Goal: Check status

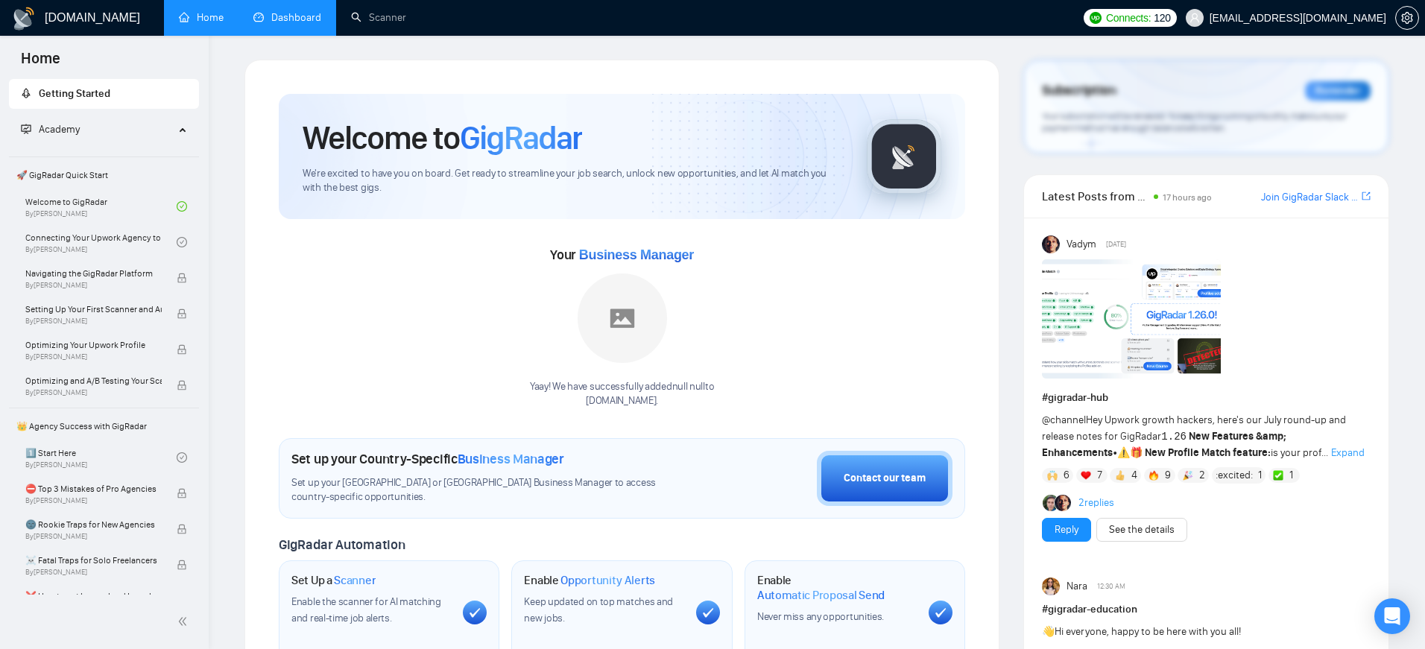
click at [297, 24] on link "Dashboard" at bounding box center [287, 17] width 68 height 13
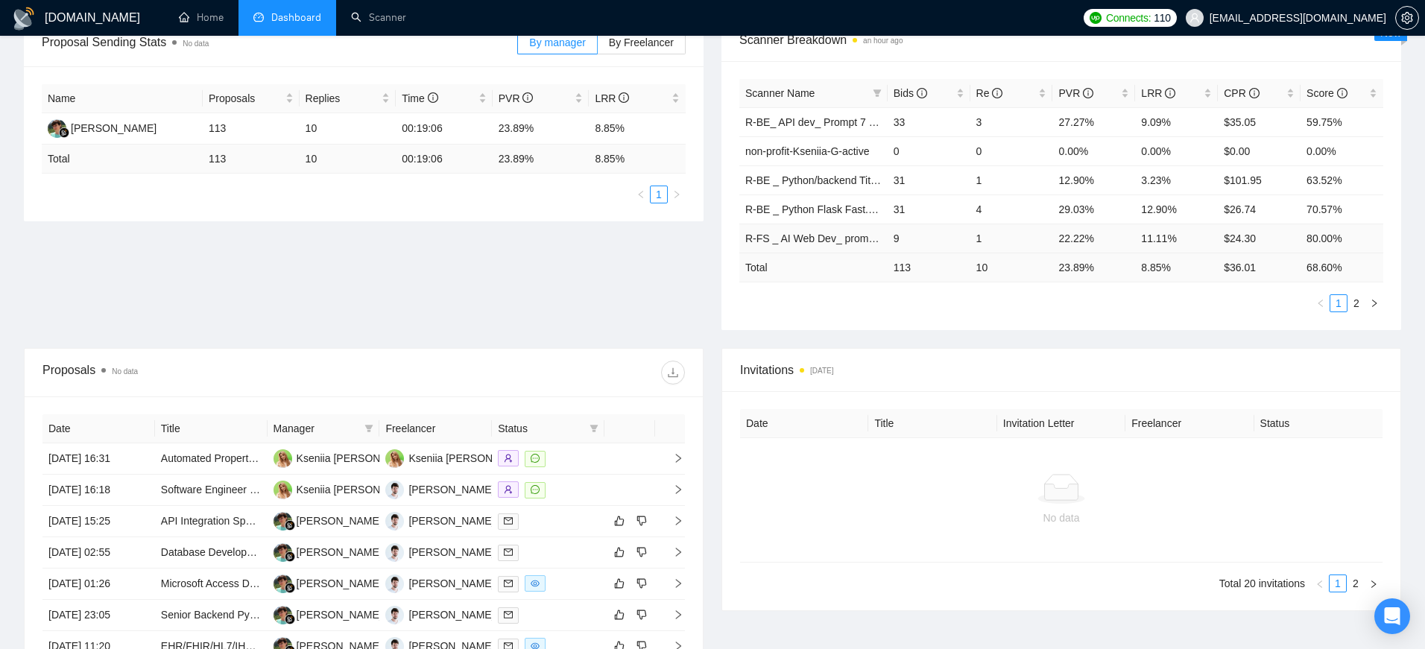
scroll to position [218, 0]
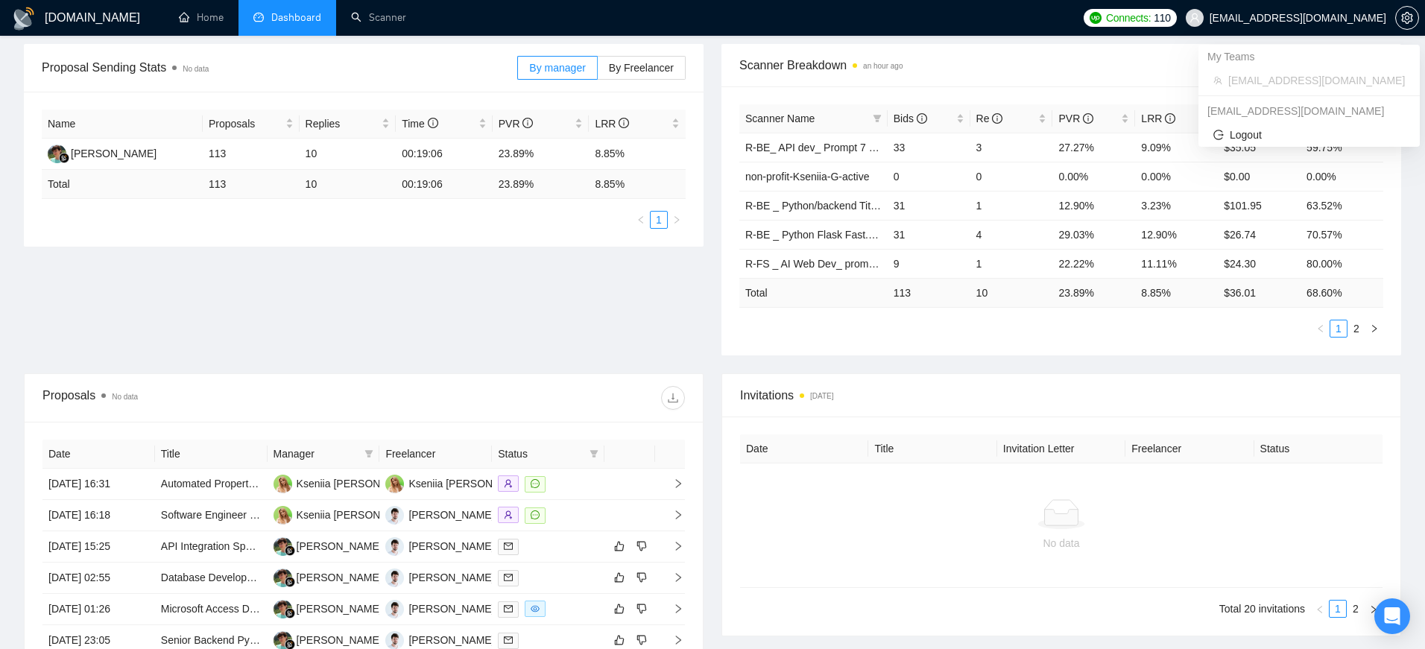
click at [1314, 18] on span "[EMAIL_ADDRESS][DOMAIN_NAME]" at bounding box center [1298, 18] width 177 height 0
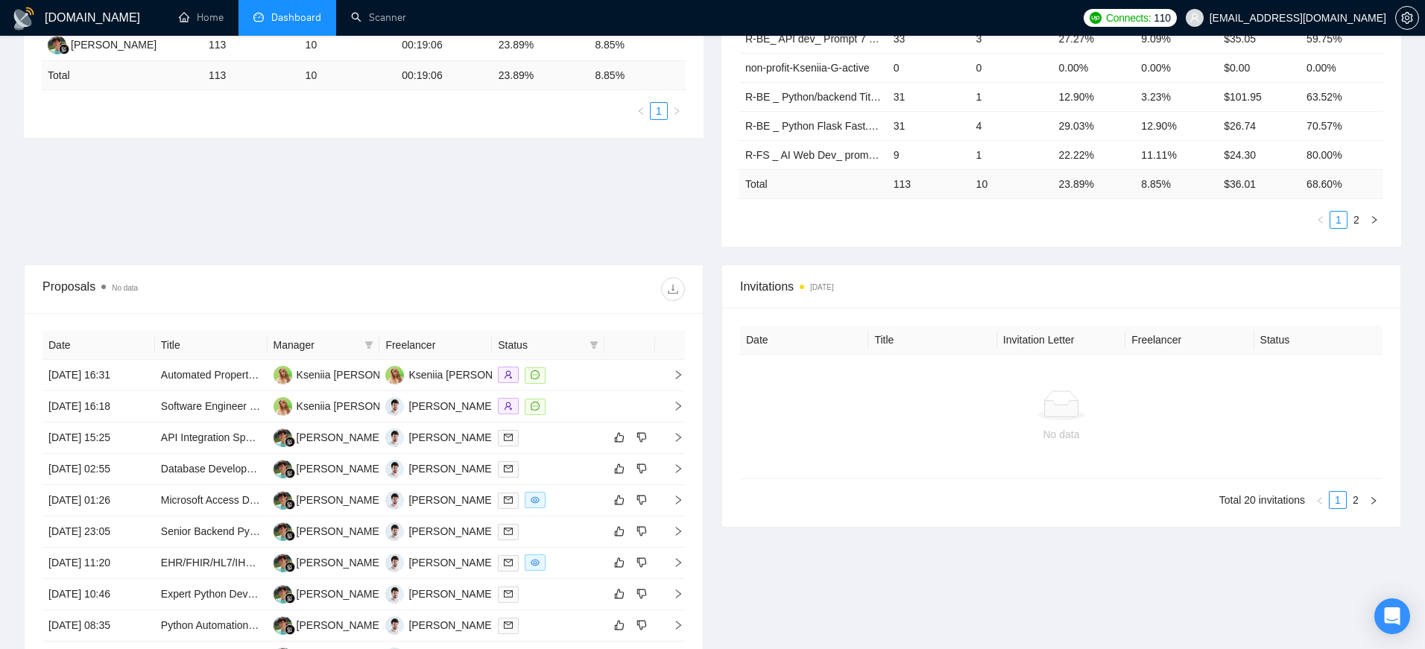
scroll to position [356, 0]
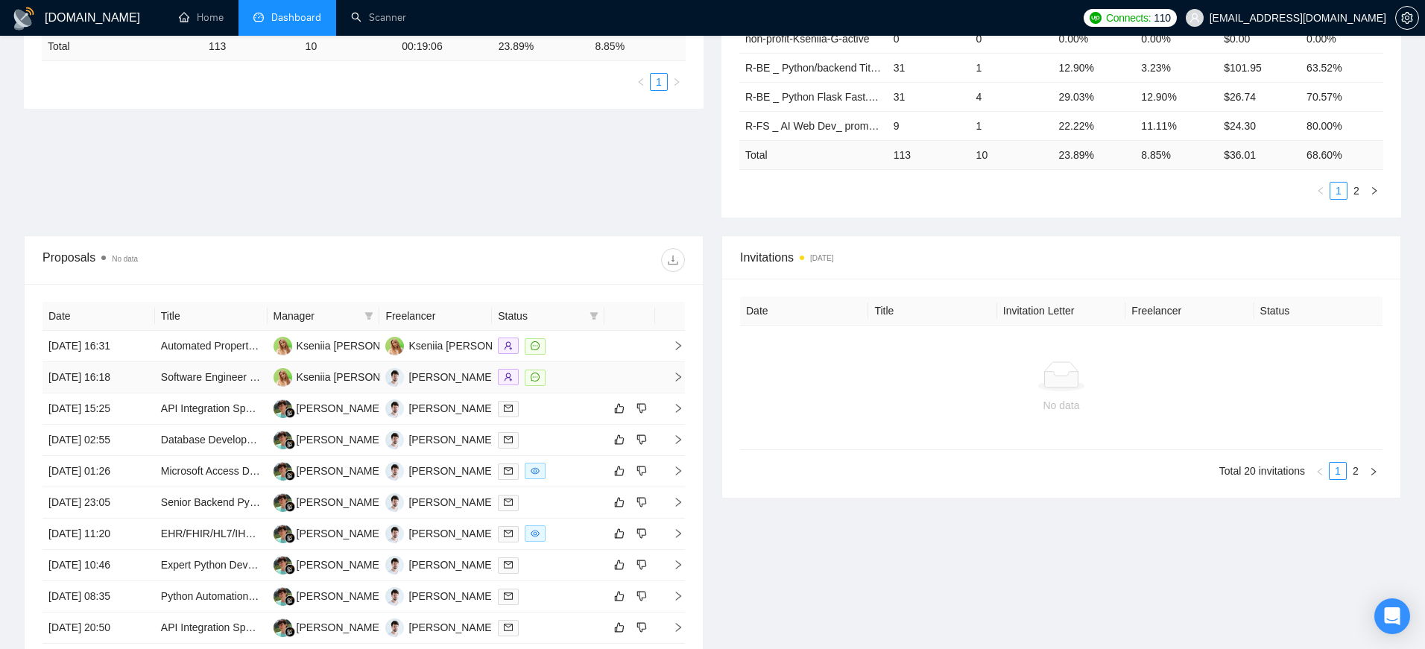
click at [571, 382] on div at bounding box center [548, 377] width 101 height 17
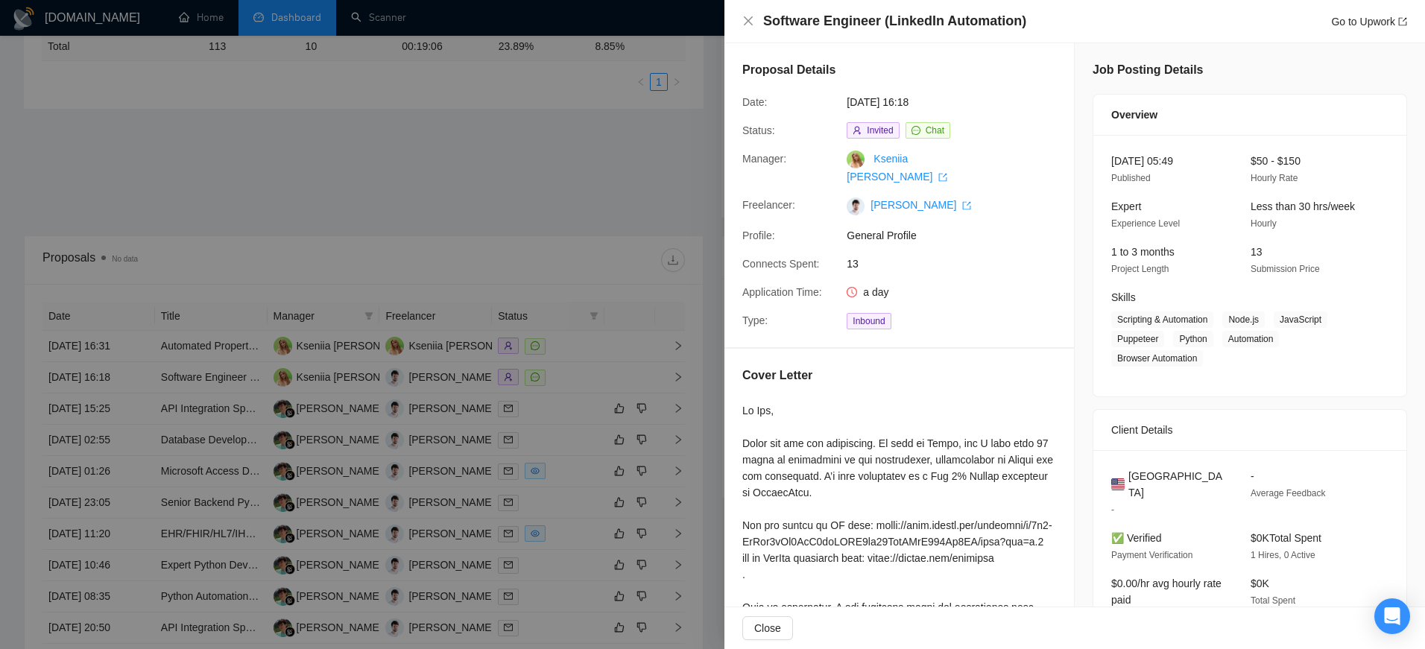
click at [610, 191] on div at bounding box center [712, 324] width 1425 height 649
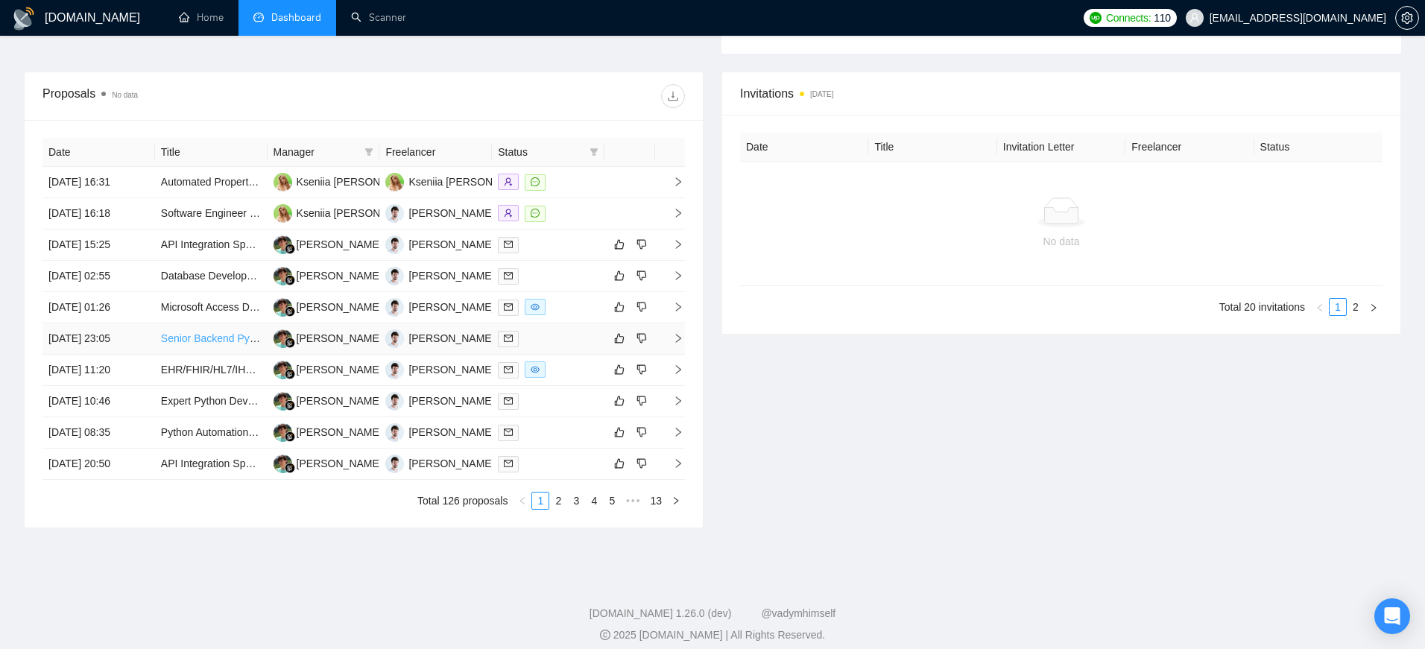
scroll to position [532, 0]
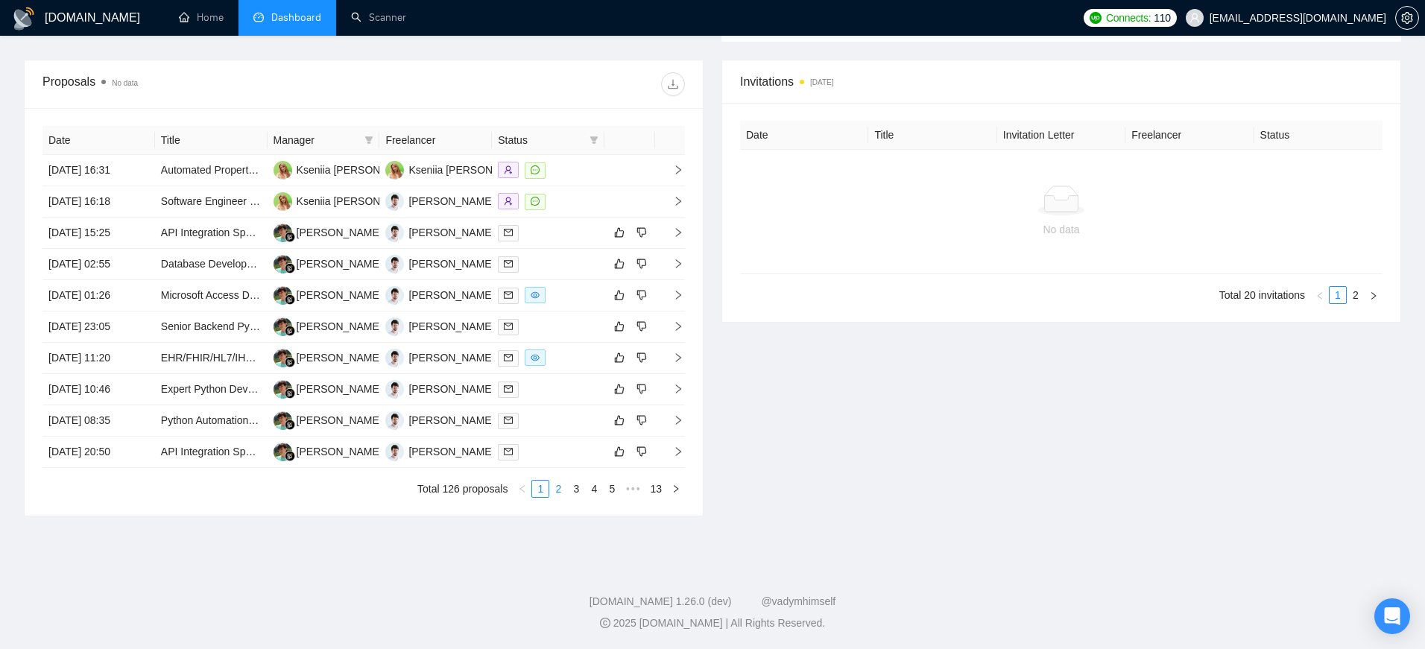
click at [555, 492] on link "2" at bounding box center [558, 489] width 16 height 16
click at [133, 176] on td "[DATE] 20:31" at bounding box center [98, 170] width 113 height 31
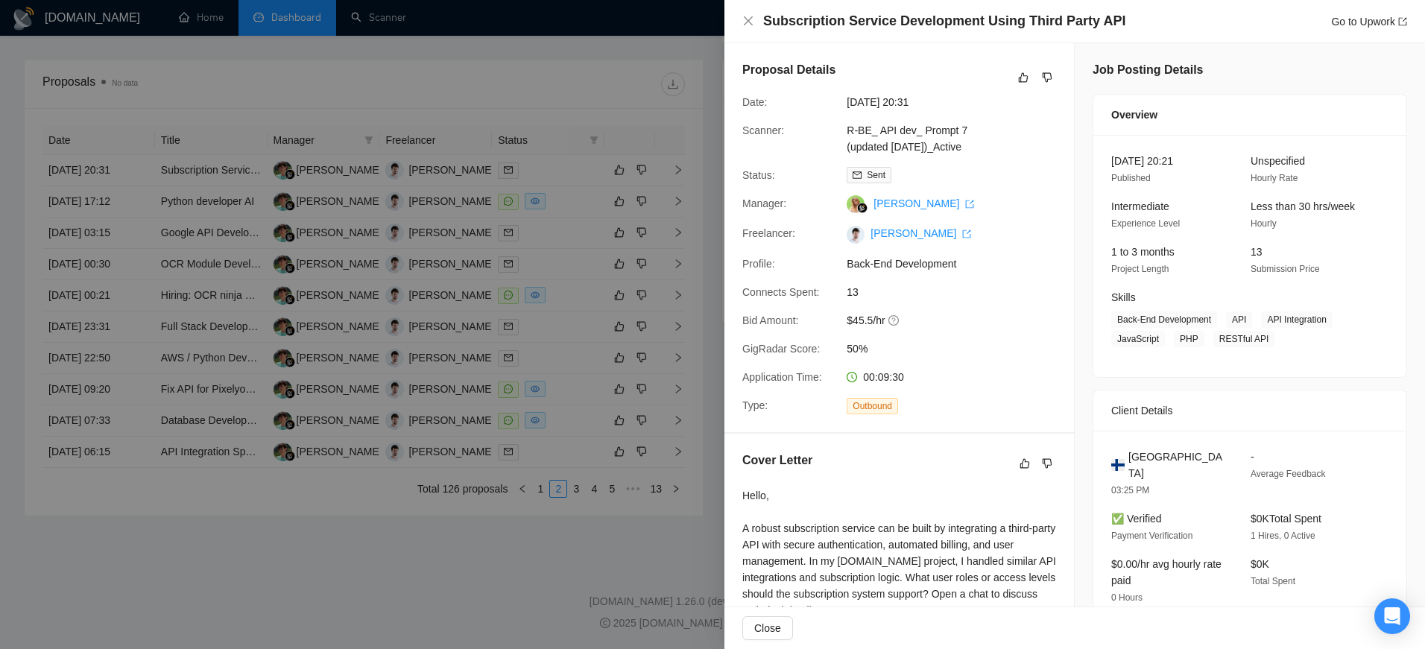
click at [481, 544] on div at bounding box center [712, 324] width 1425 height 649
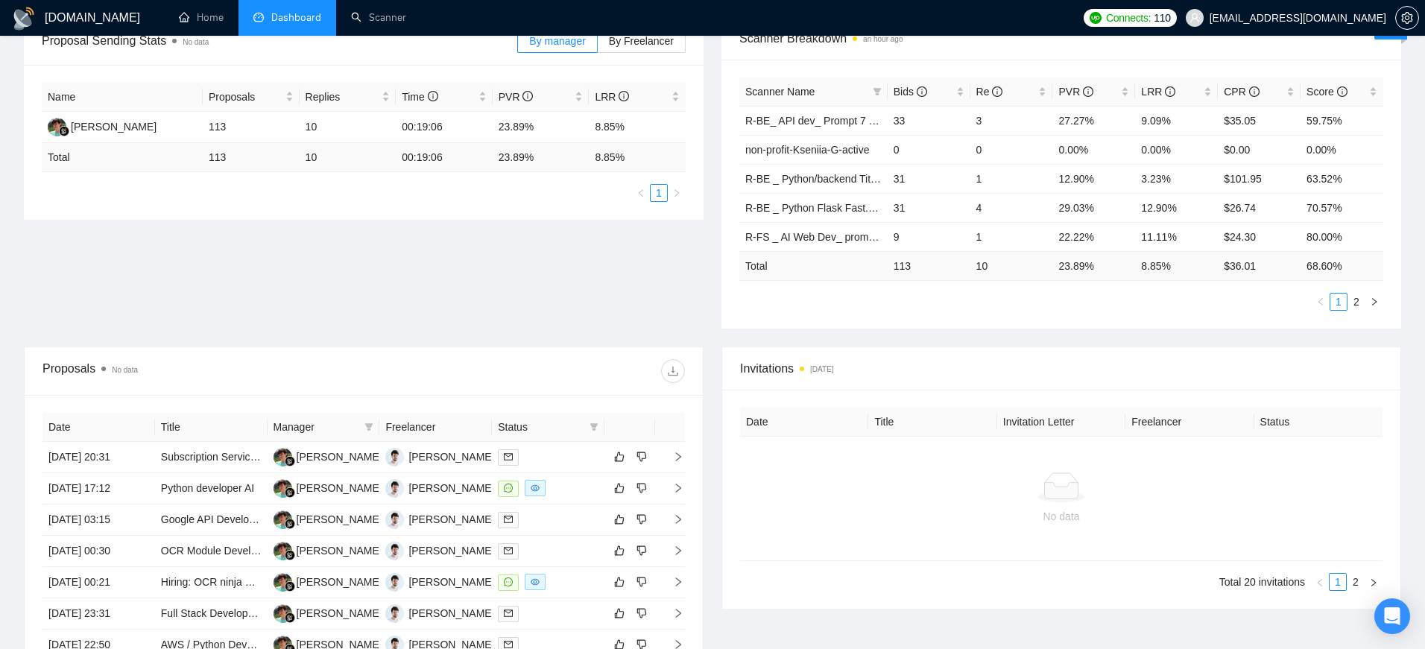
scroll to position [198, 0]
